Goal: Task Accomplishment & Management: Use online tool/utility

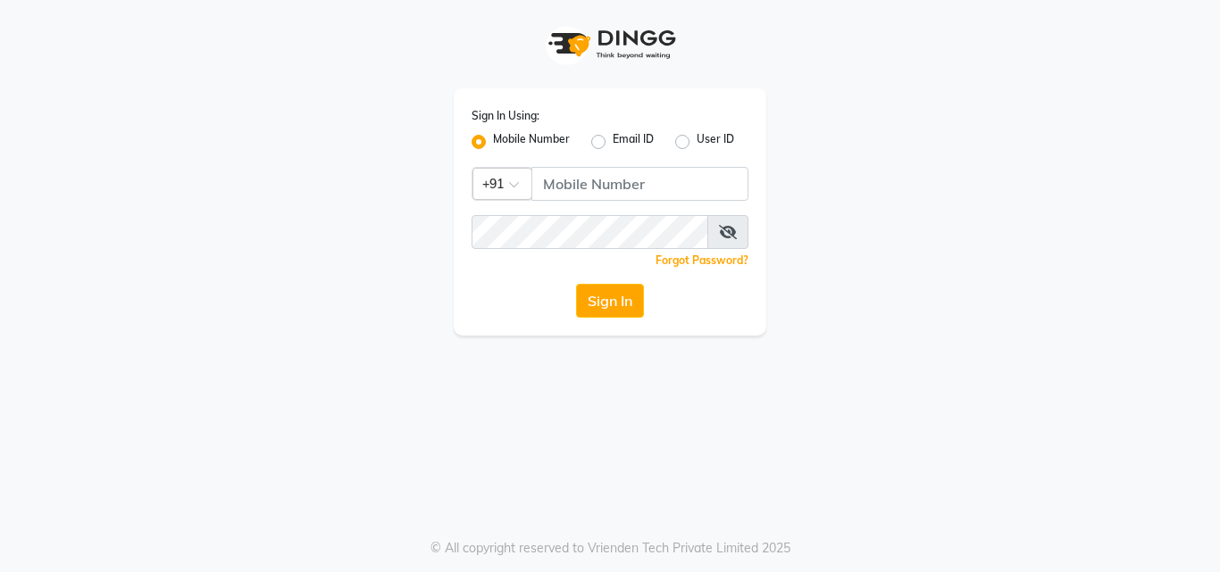
click at [493, 143] on label "Mobile Number" at bounding box center [531, 141] width 77 height 21
click at [493, 143] on input "Mobile Number" at bounding box center [499, 137] width 12 height 12
click at [569, 177] on input "Username" at bounding box center [639, 184] width 217 height 34
type input "8104298484"
click at [598, 301] on button "Sign In" at bounding box center [610, 301] width 68 height 34
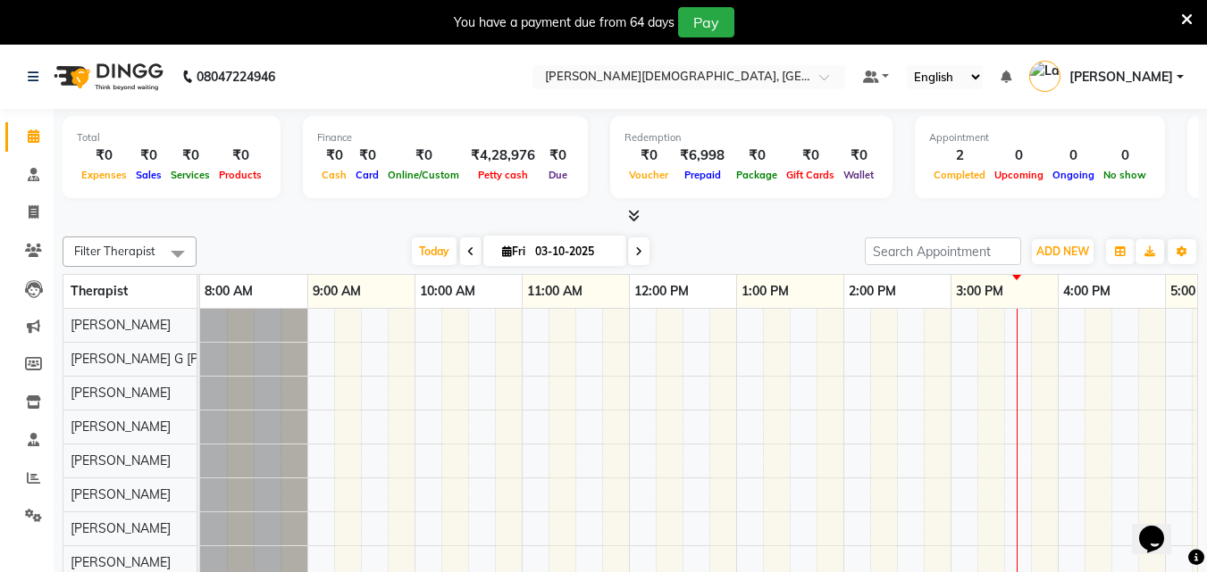
click at [114, 248] on span "Filter Therapist" at bounding box center [114, 251] width 81 height 14
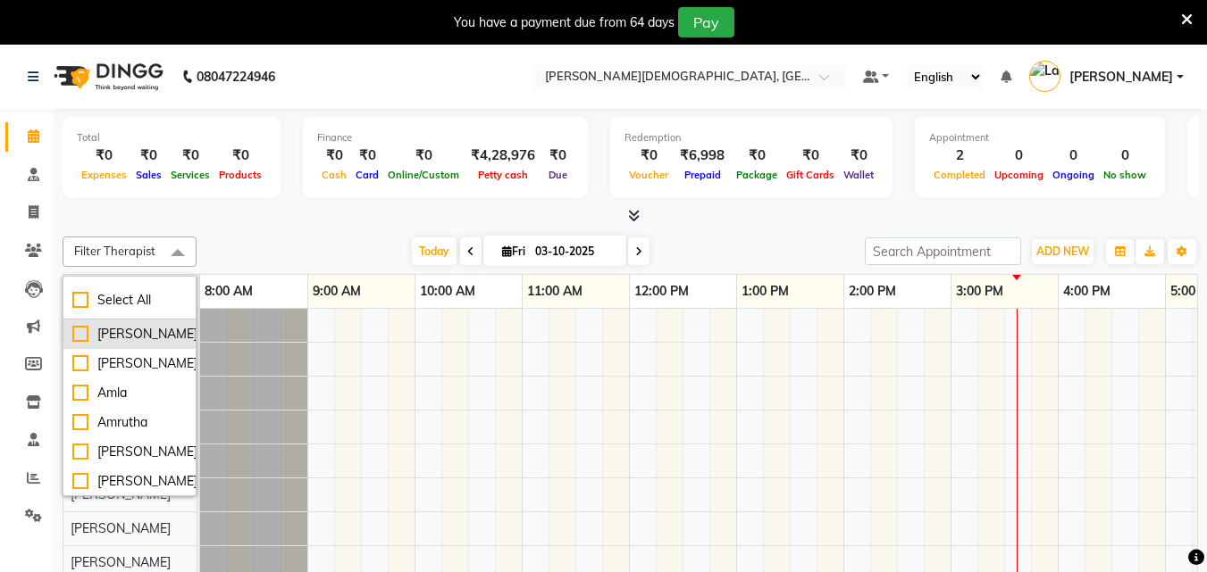
click at [81, 333] on div "[PERSON_NAME]" at bounding box center [129, 334] width 114 height 19
checkbox input "true"
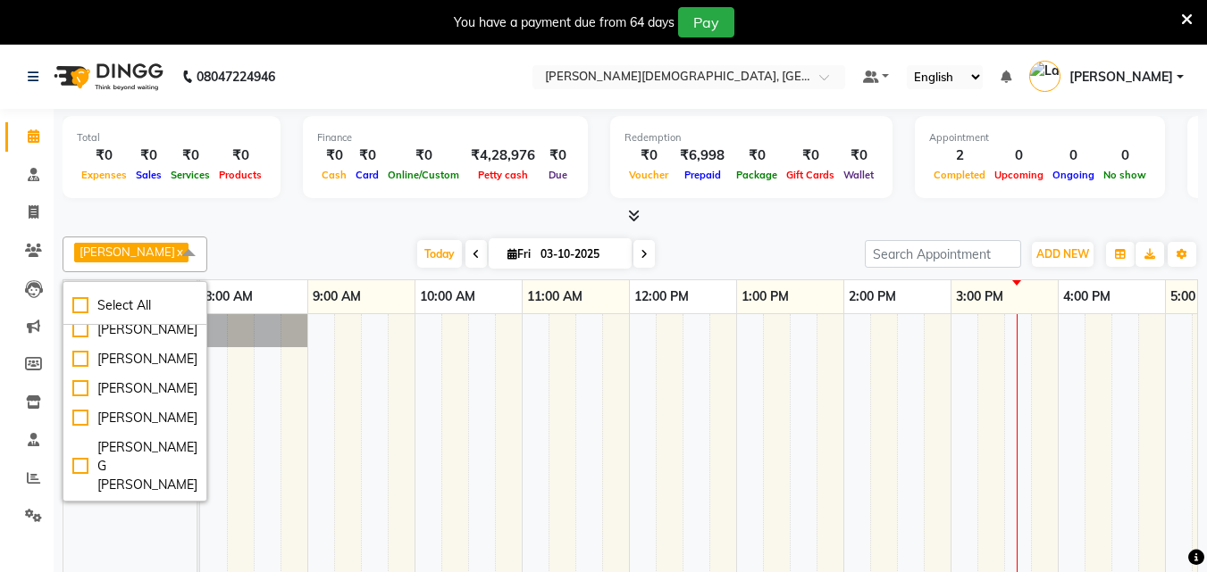
scroll to position [836, 0]
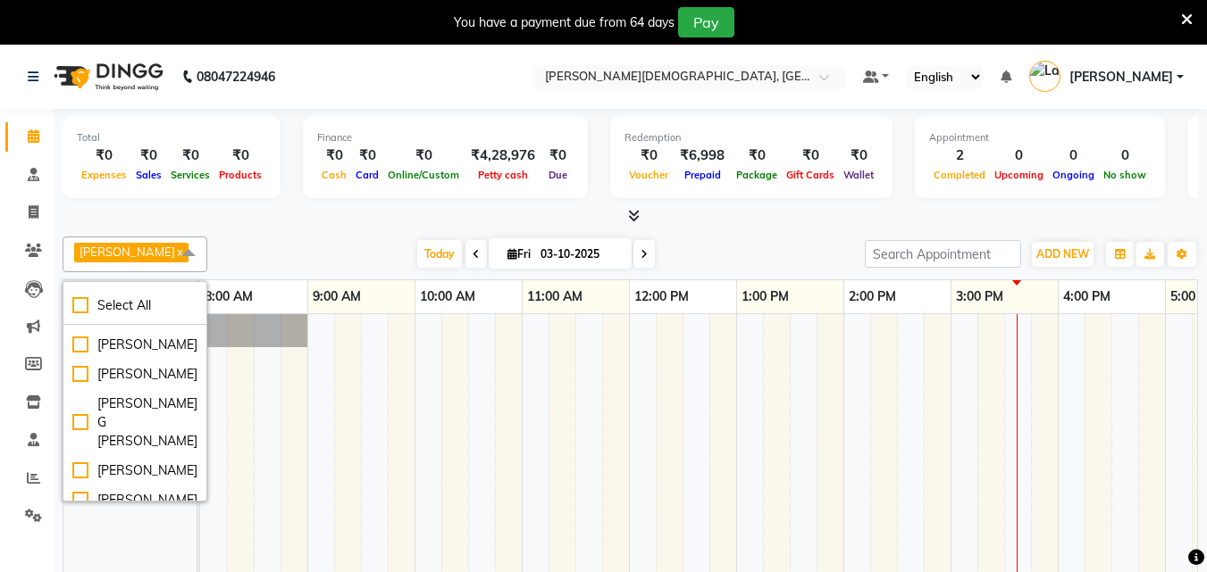
click at [86, 266] on div "Leenamol" at bounding box center [134, 256] width 125 height 19
checkbox input "true"
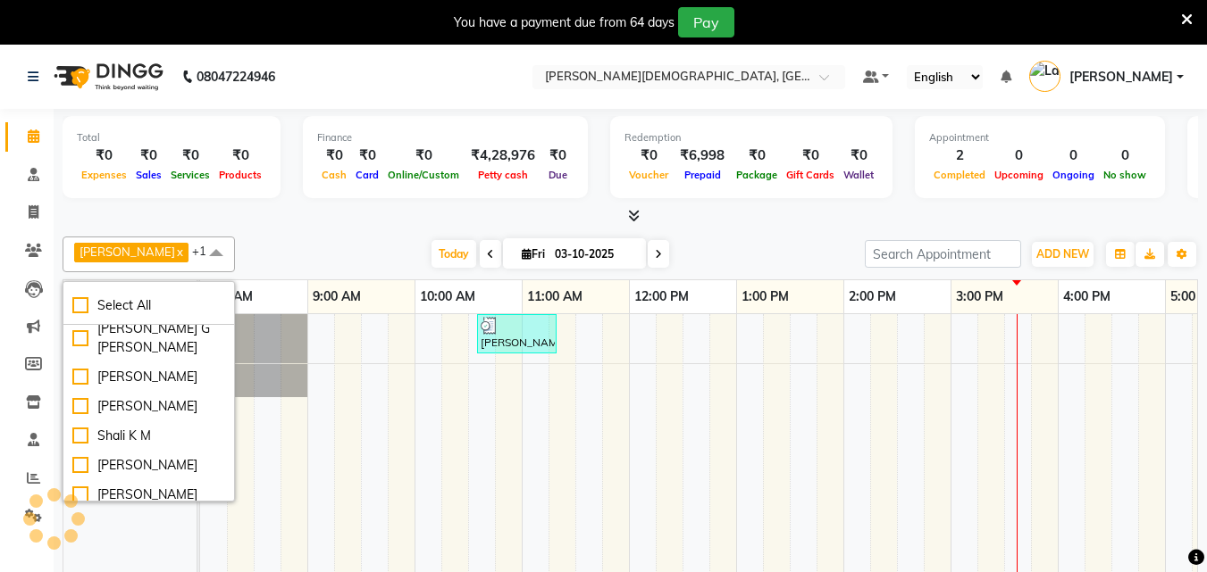
scroll to position [817, 0]
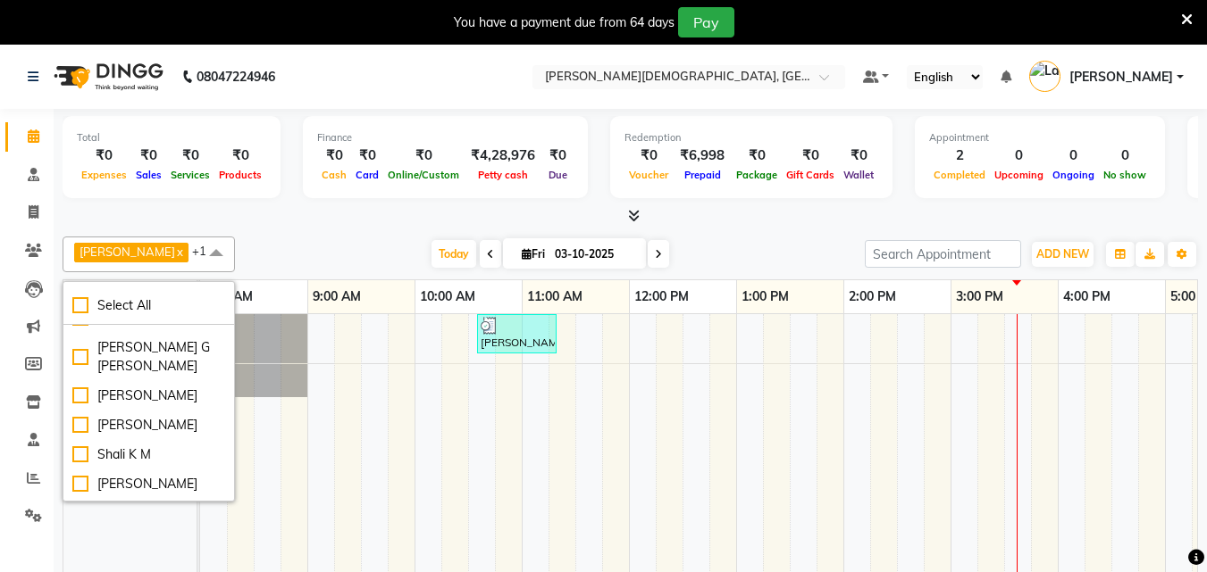
click at [509, 466] on td at bounding box center [508, 456] width 27 height 284
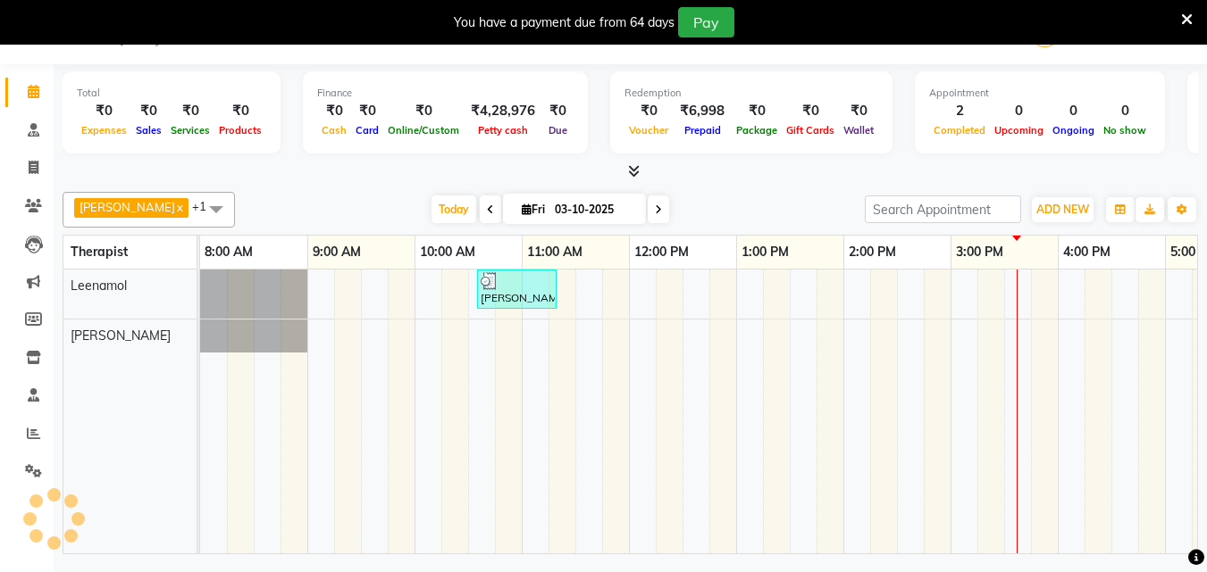
scroll to position [0, 0]
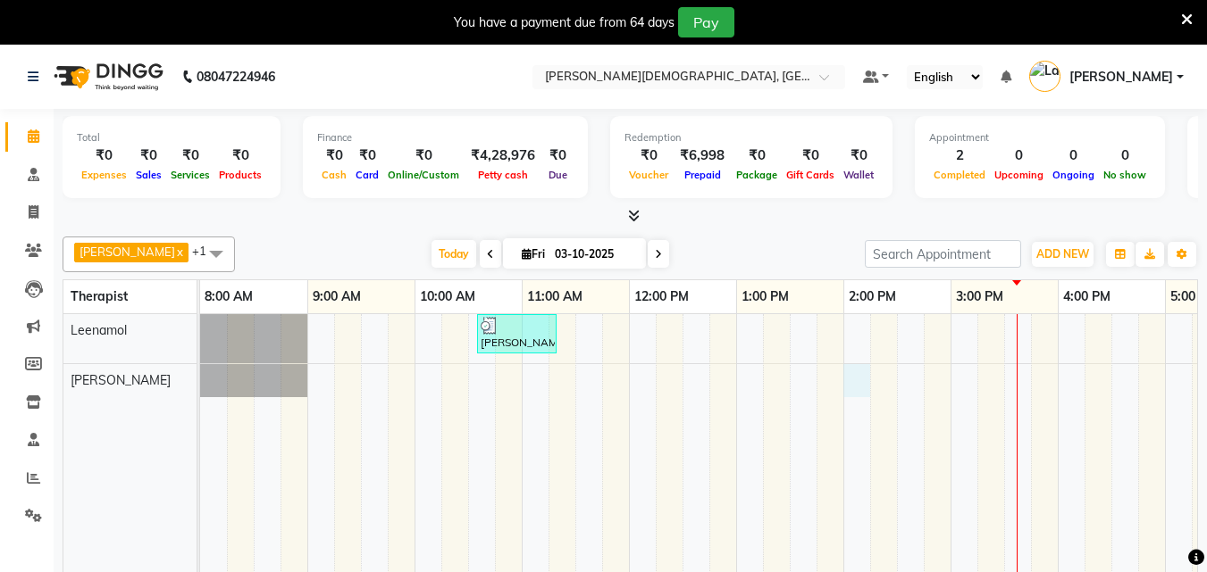
click at [861, 396] on div "[PERSON_NAME], TK01, 10:35 AM-11:20 AM, Kizhi / [PERSON_NAME] (weekday)" at bounding box center [843, 456] width 1286 height 284
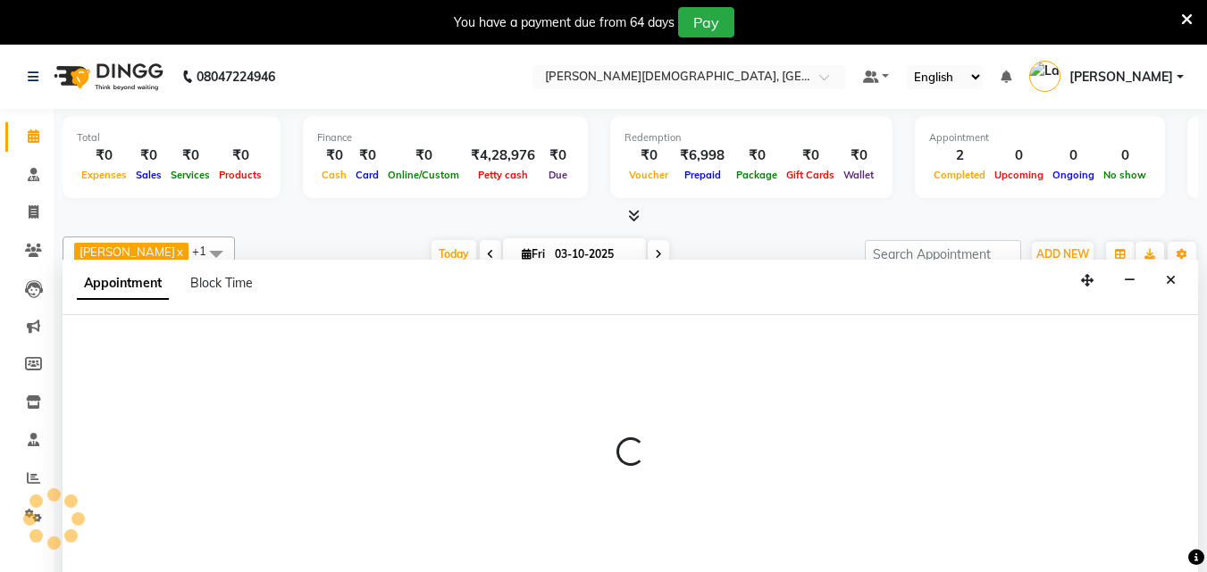
scroll to position [45, 0]
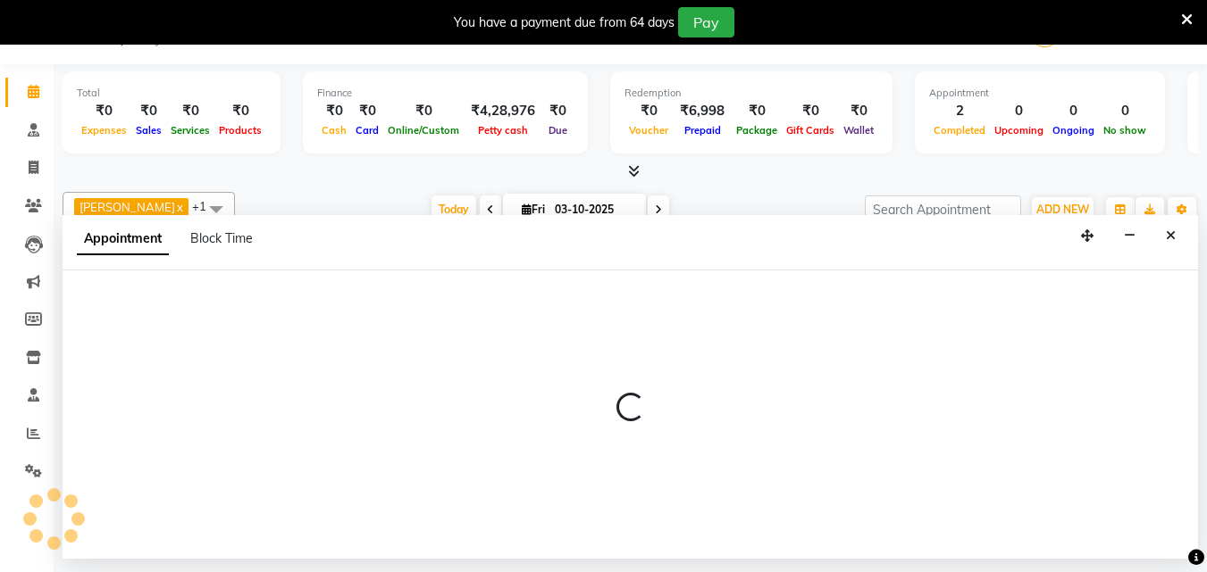
select select "93604"
select select "840"
select select "tentative"
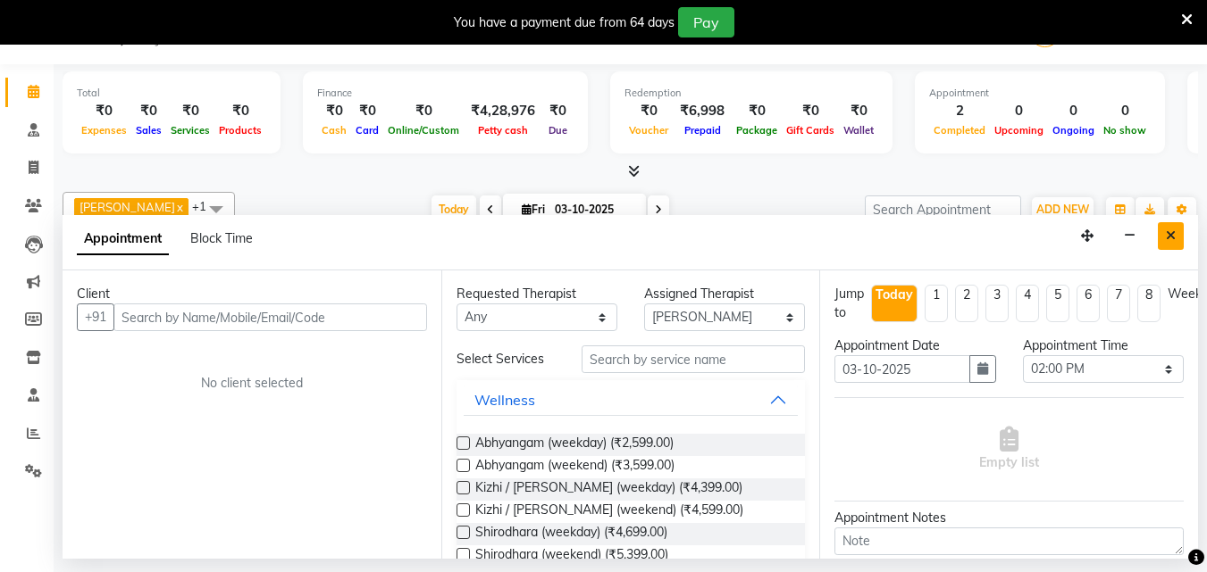
click at [1165, 236] on button "Close" at bounding box center [1170, 236] width 26 height 28
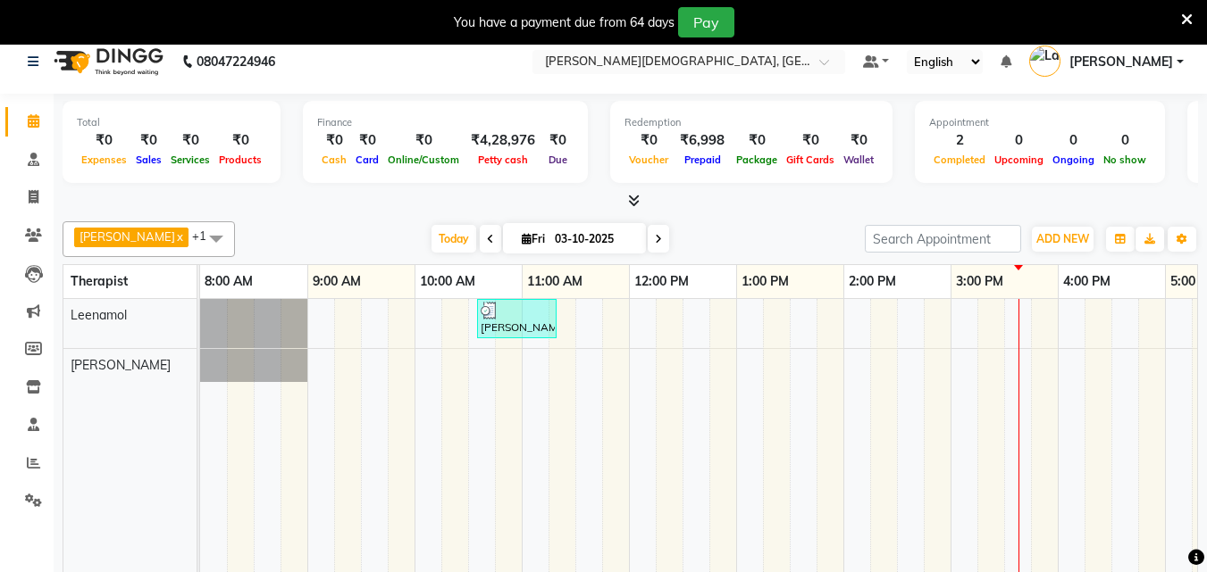
scroll to position [0, 0]
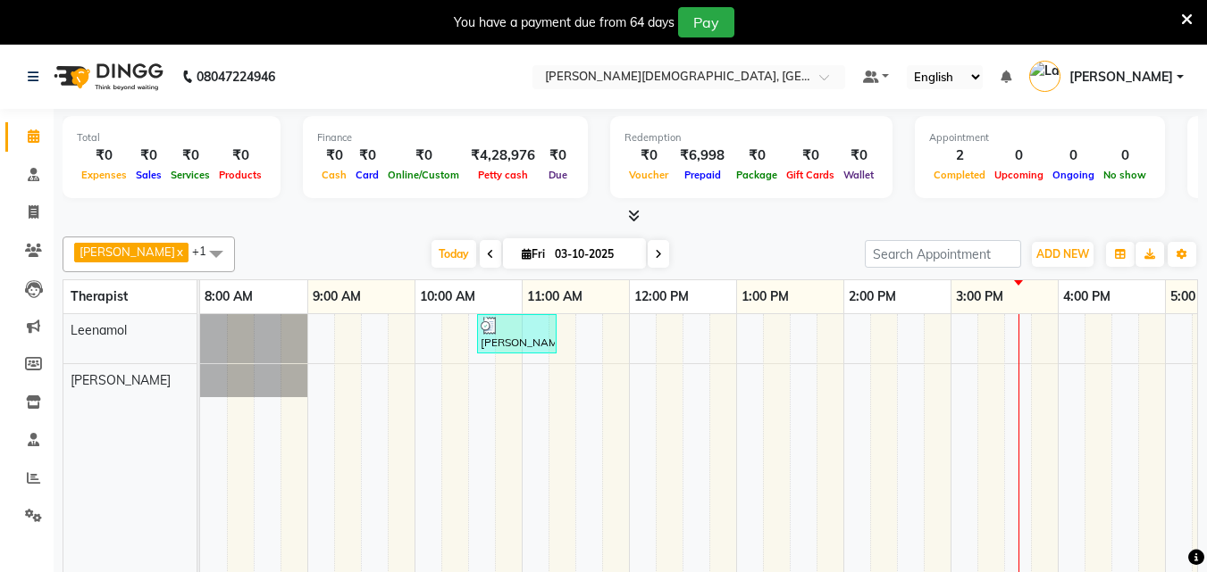
click at [669, 480] on td at bounding box center [668, 456] width 27 height 284
click at [33, 213] on icon at bounding box center [34, 211] width 10 height 13
select select "service"
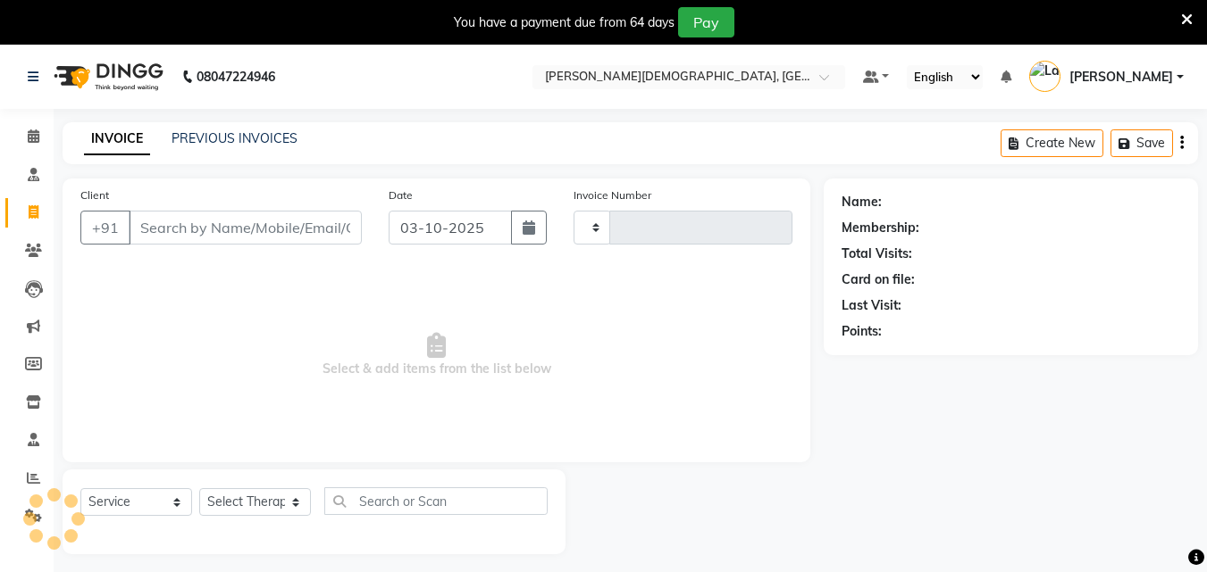
type input "0322"
select select "6810"
click at [35, 140] on icon at bounding box center [34, 135] width 12 height 13
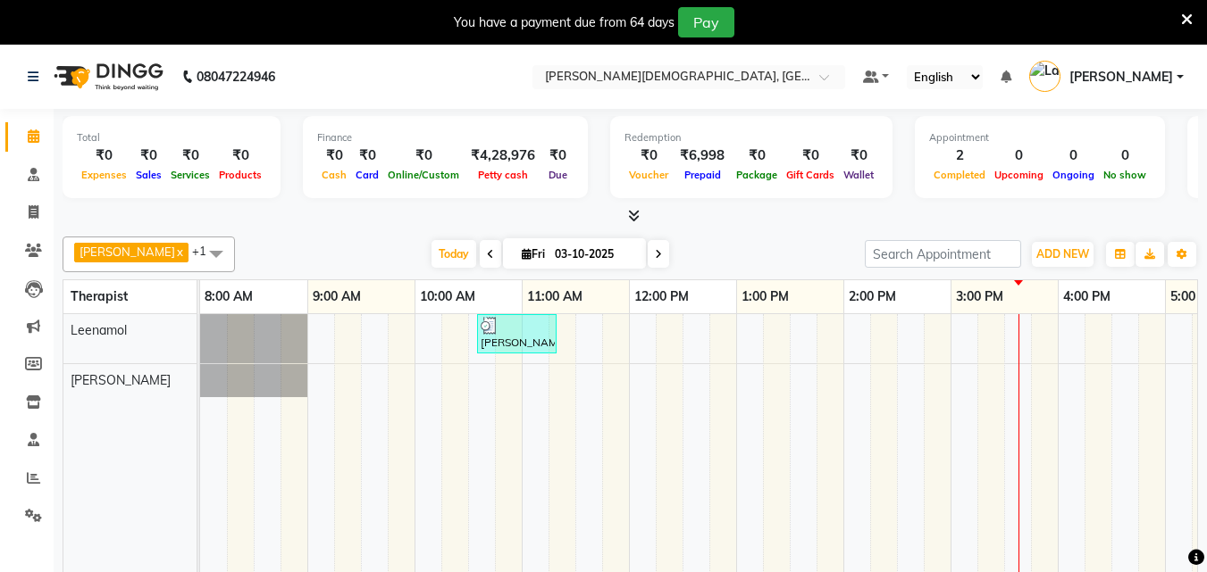
click at [487, 255] on icon at bounding box center [490, 254] width 7 height 11
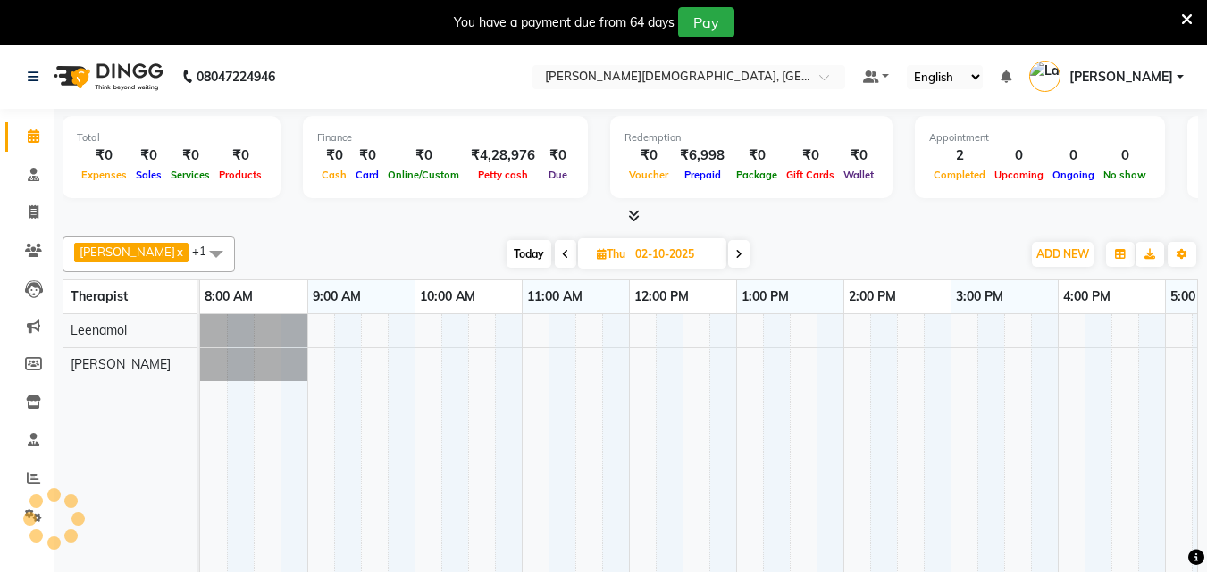
scroll to position [0, 289]
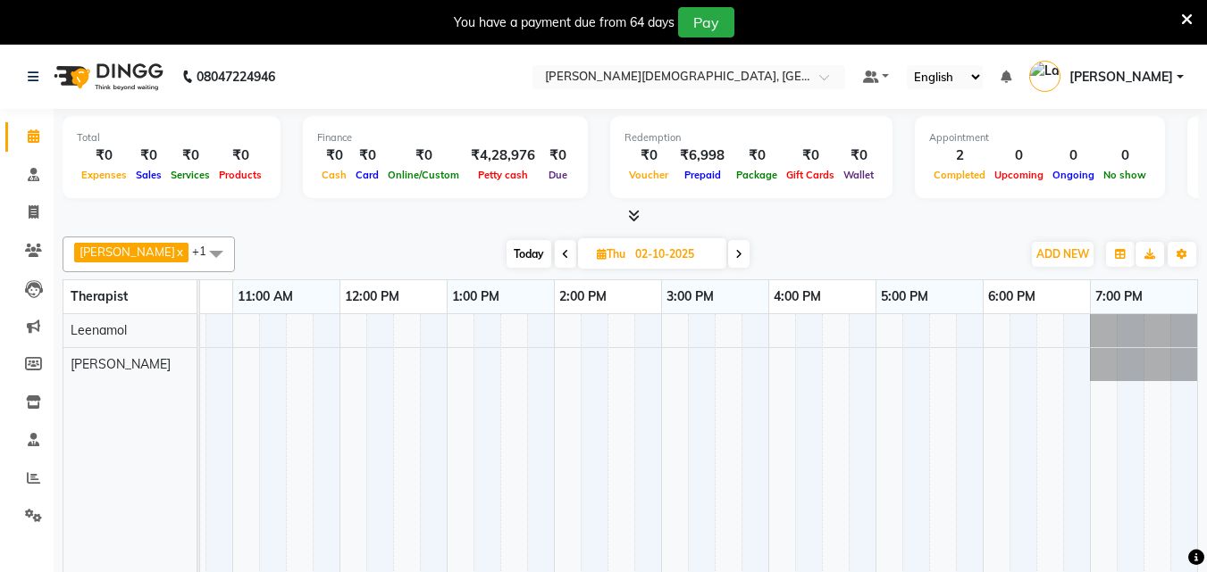
click at [735, 254] on icon at bounding box center [738, 254] width 7 height 11
type input "03-10-2025"
